Goal: Task Accomplishment & Management: Complete application form

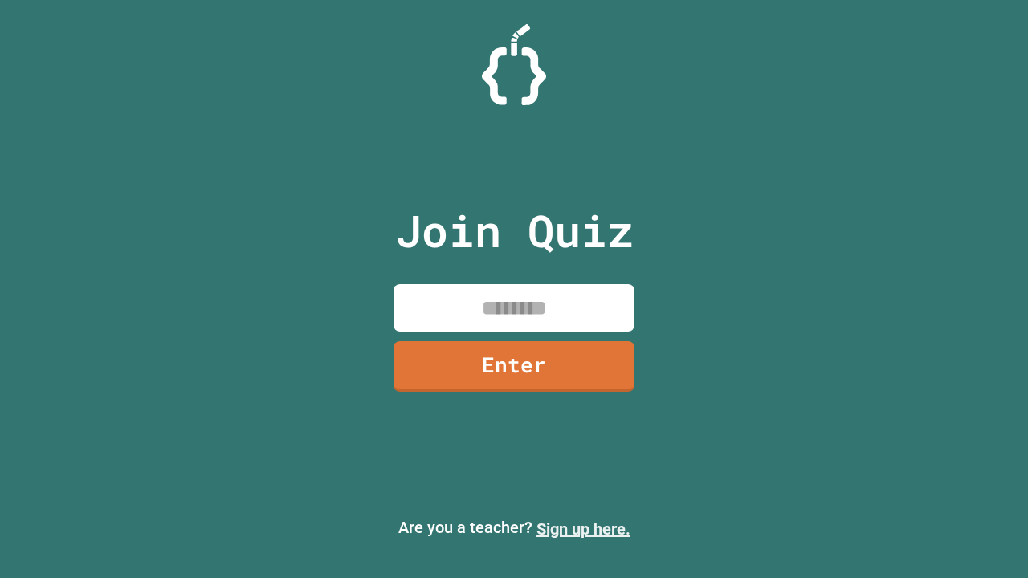
click at [583, 529] on link "Sign up here." at bounding box center [583, 528] width 94 height 19
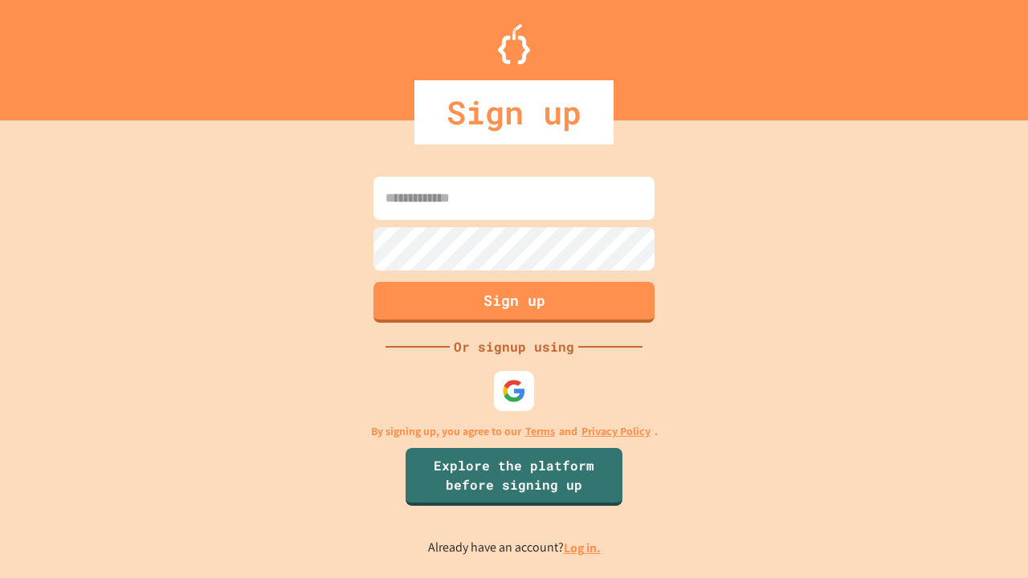
click at [583, 547] on link "Log in." at bounding box center [582, 547] width 37 height 17
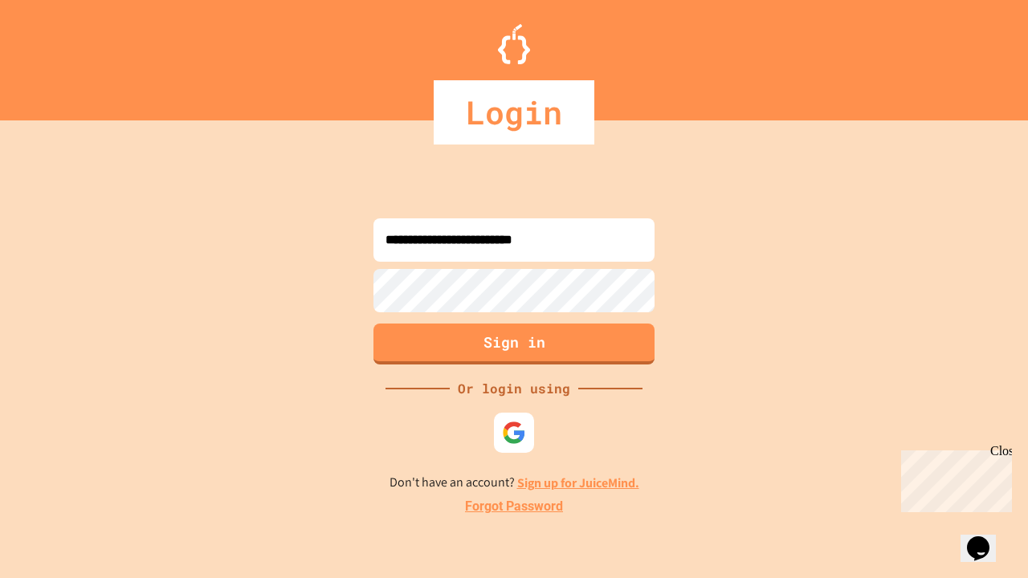
type input "**********"
